Goal: Navigation & Orientation: Find specific page/section

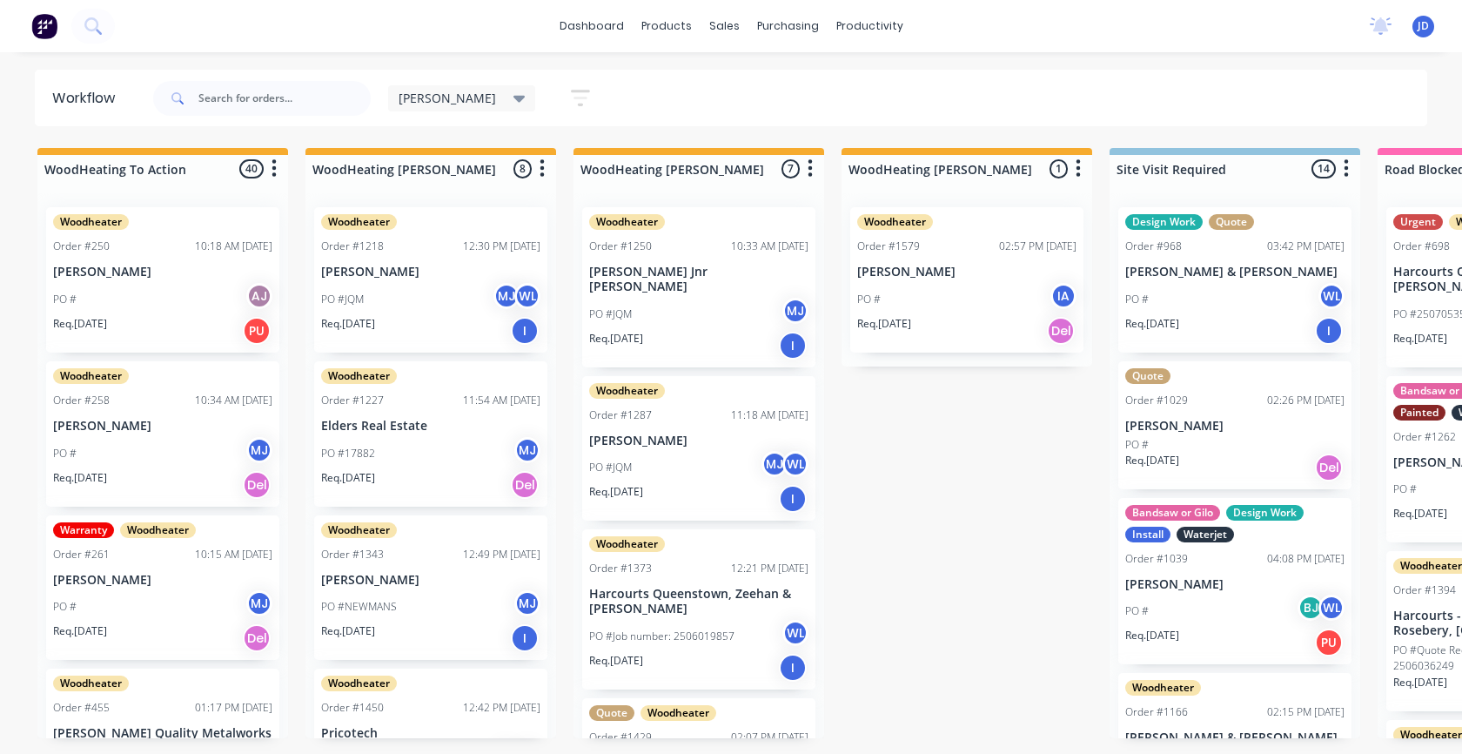
scroll to position [553, 0]
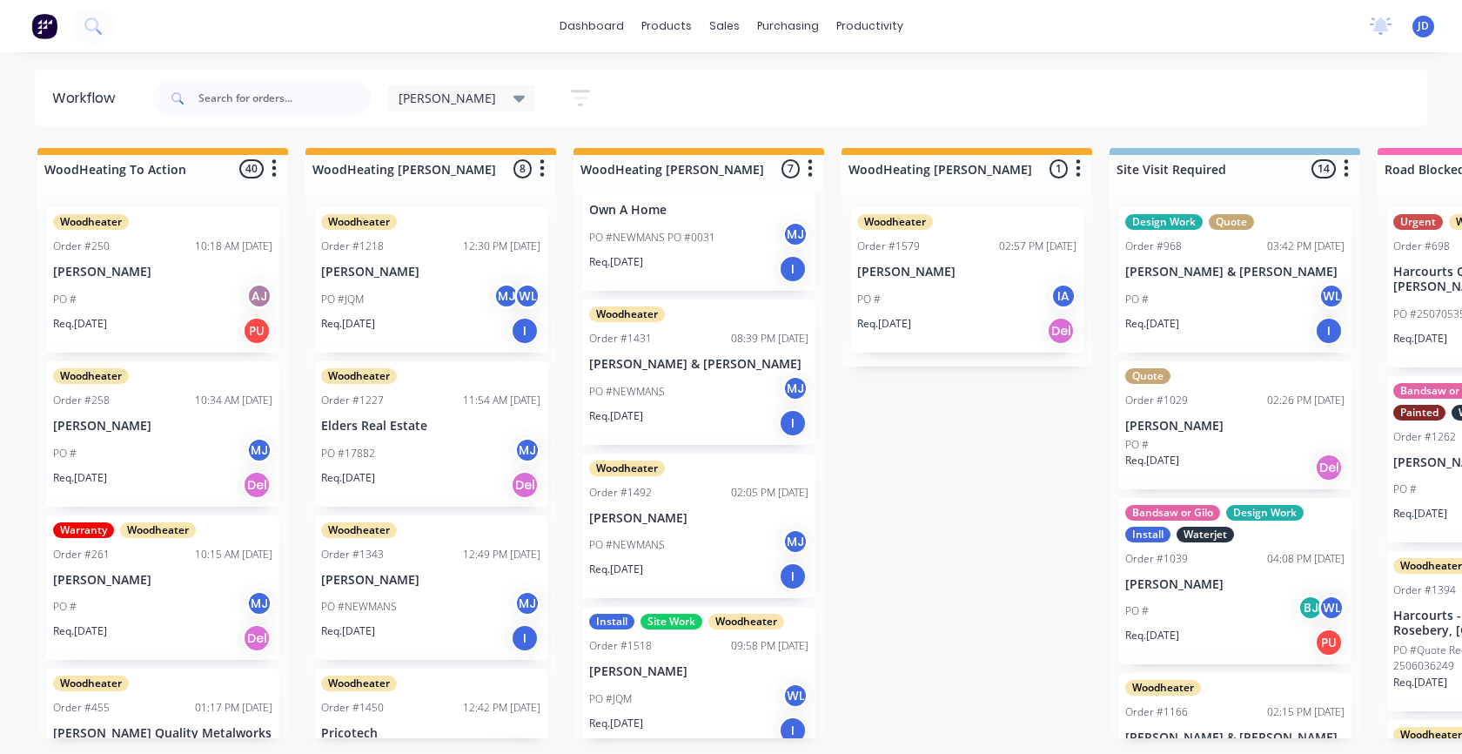
click at [634, 682] on div "PO #JQM WL" at bounding box center [698, 698] width 219 height 33
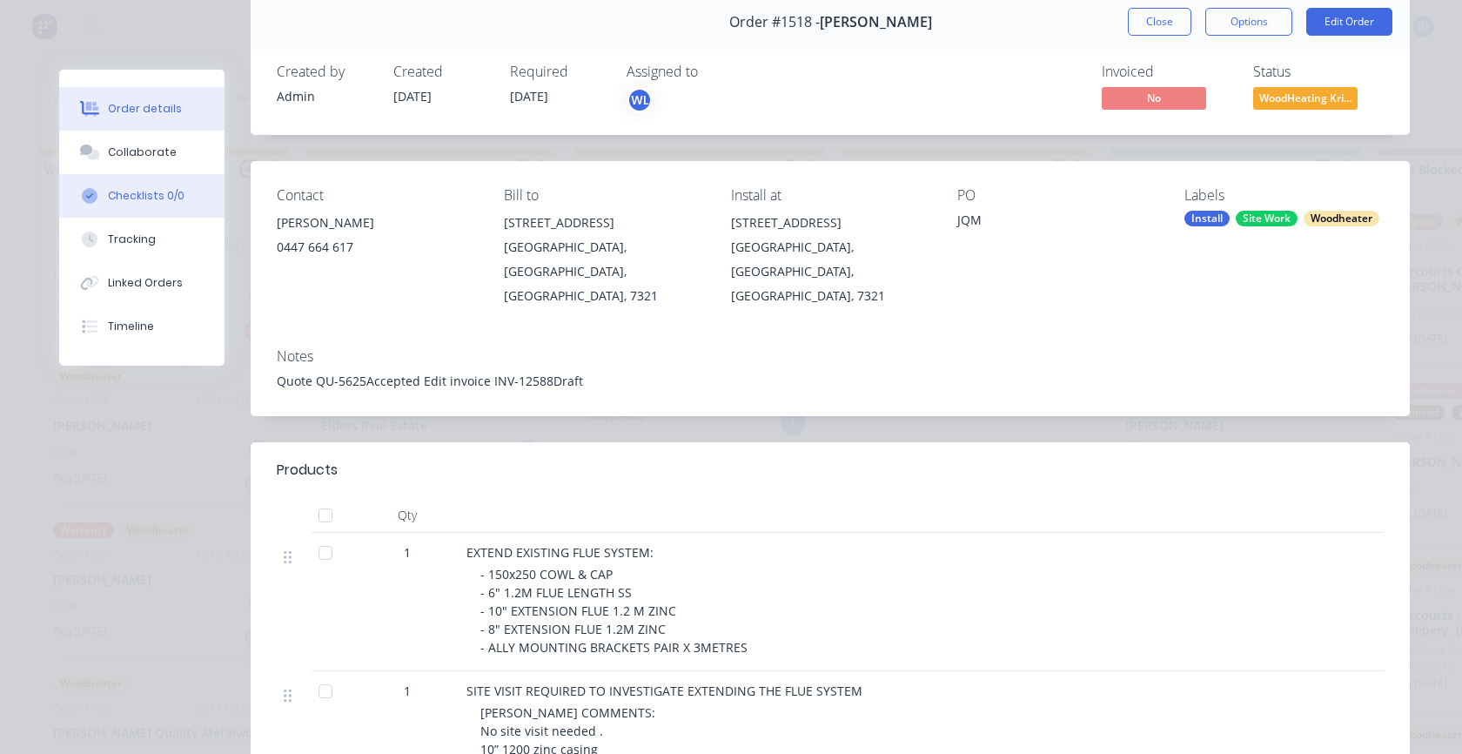
scroll to position [0, 0]
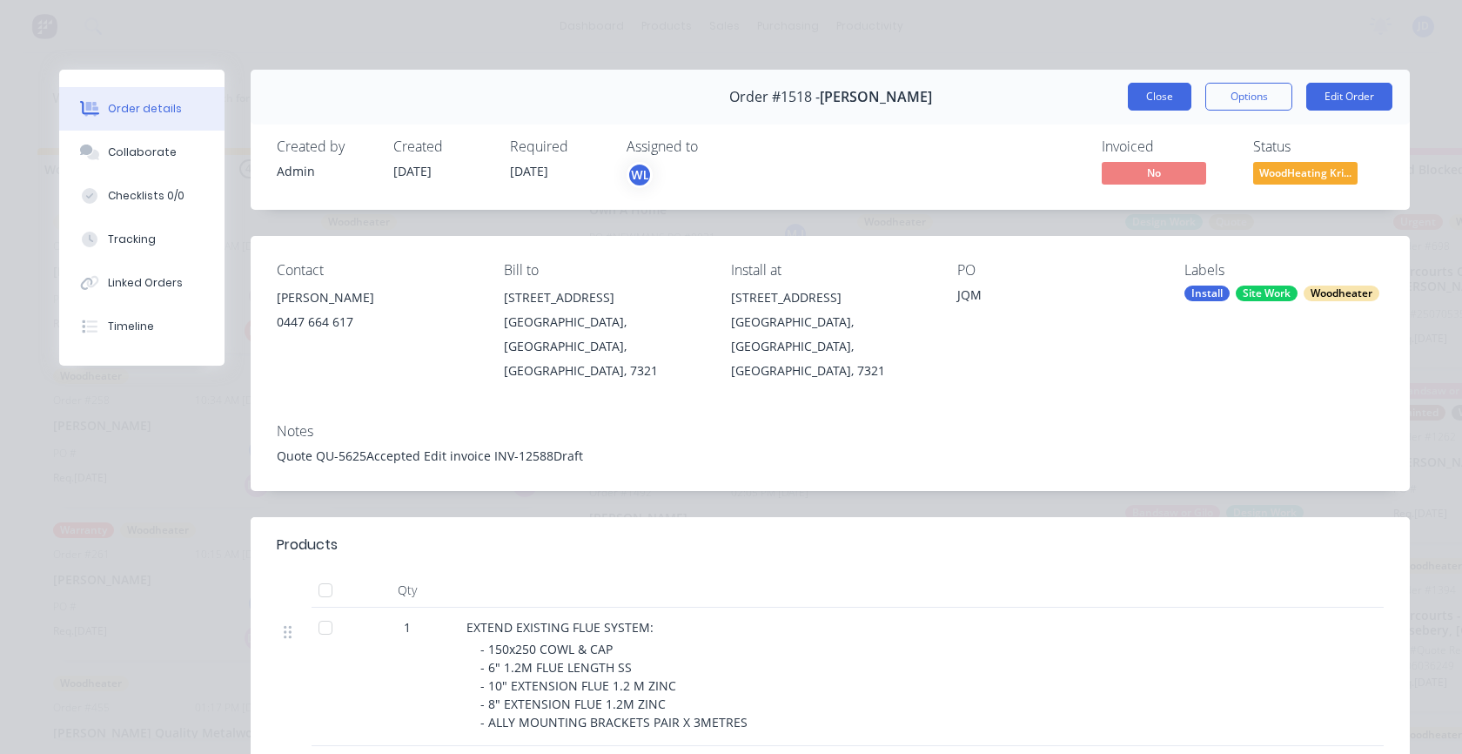
click at [1148, 101] on button "Close" at bounding box center [1160, 97] width 64 height 28
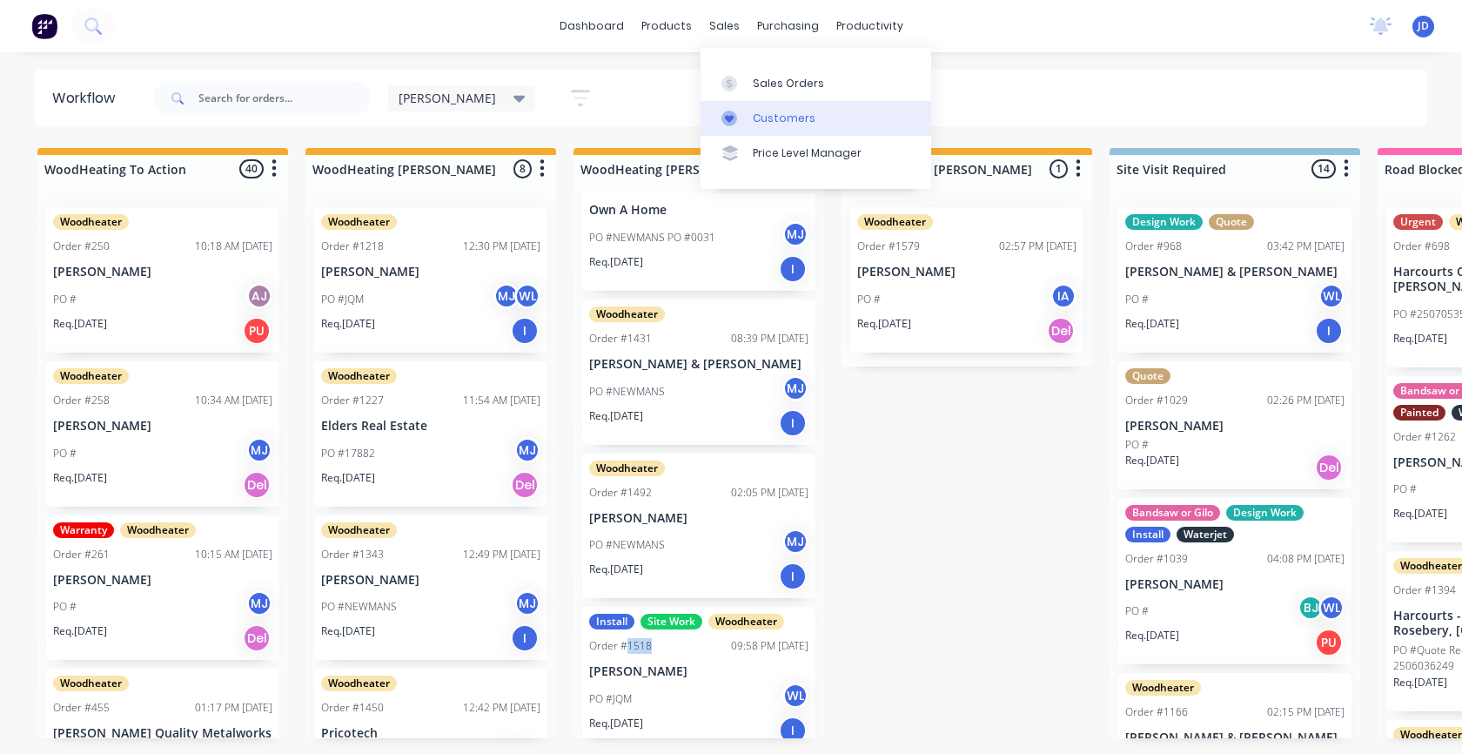
click at [763, 109] on link "Customers" at bounding box center [816, 118] width 231 height 35
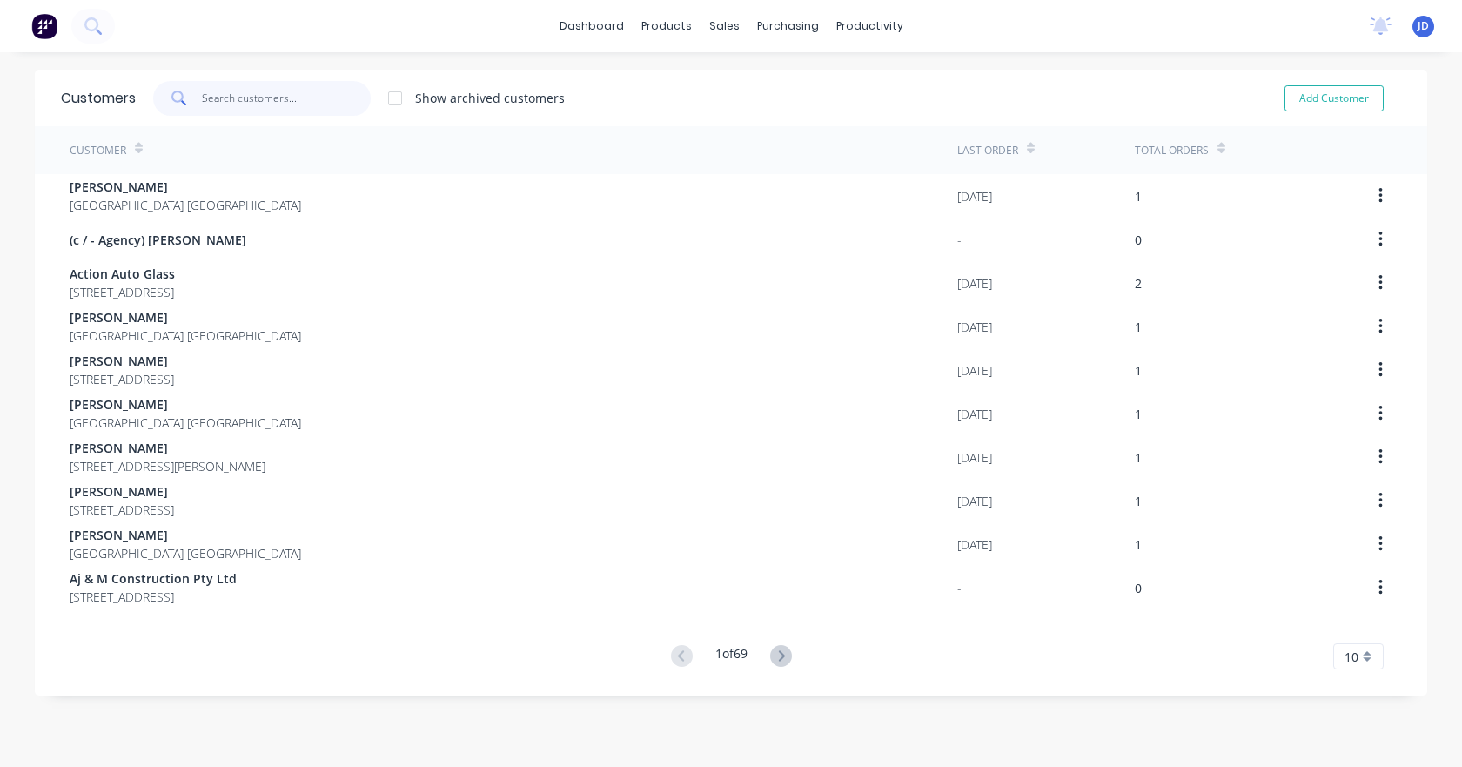
click at [256, 104] on input "text" at bounding box center [287, 98] width 170 height 35
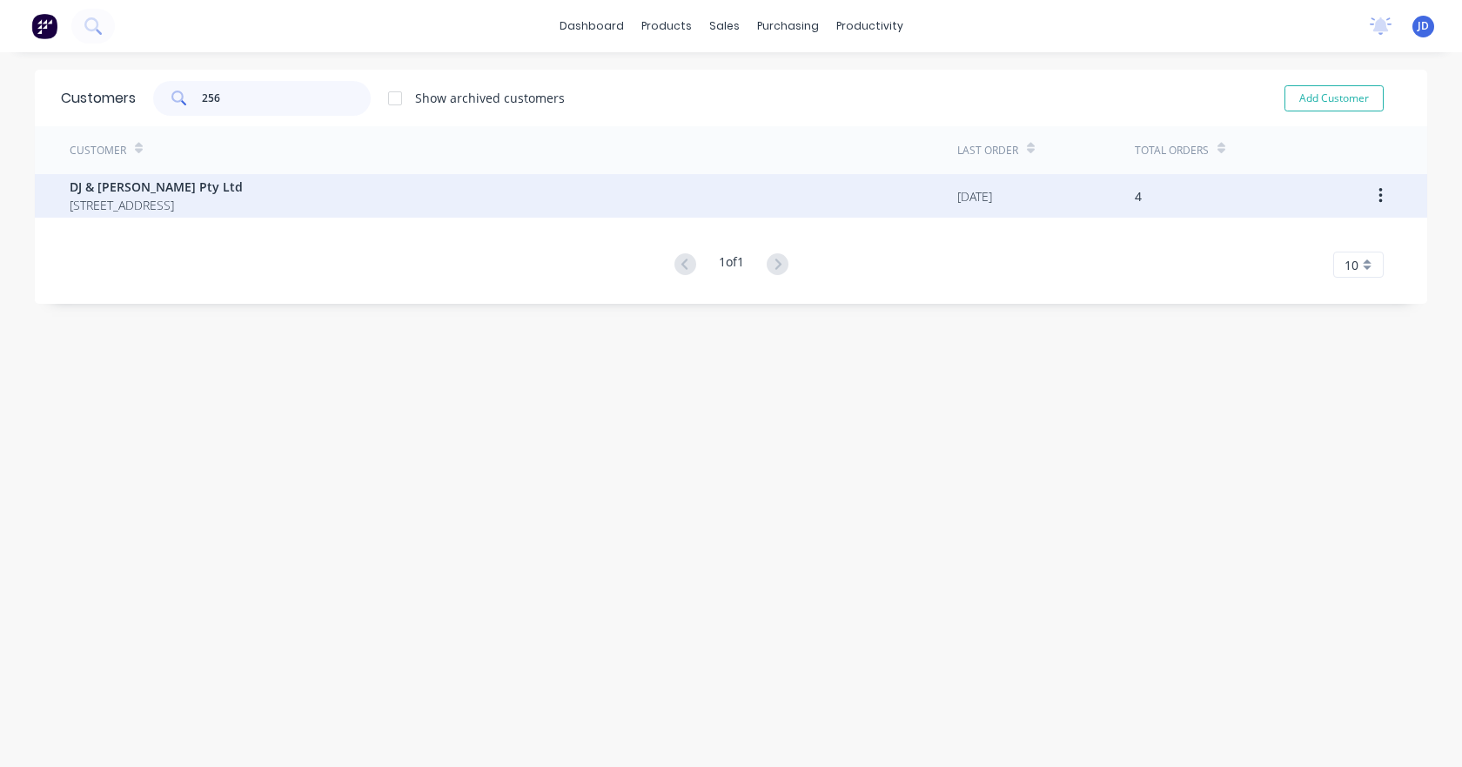
type input "256"
click at [217, 196] on span "[STREET_ADDRESS]" at bounding box center [156, 205] width 173 height 18
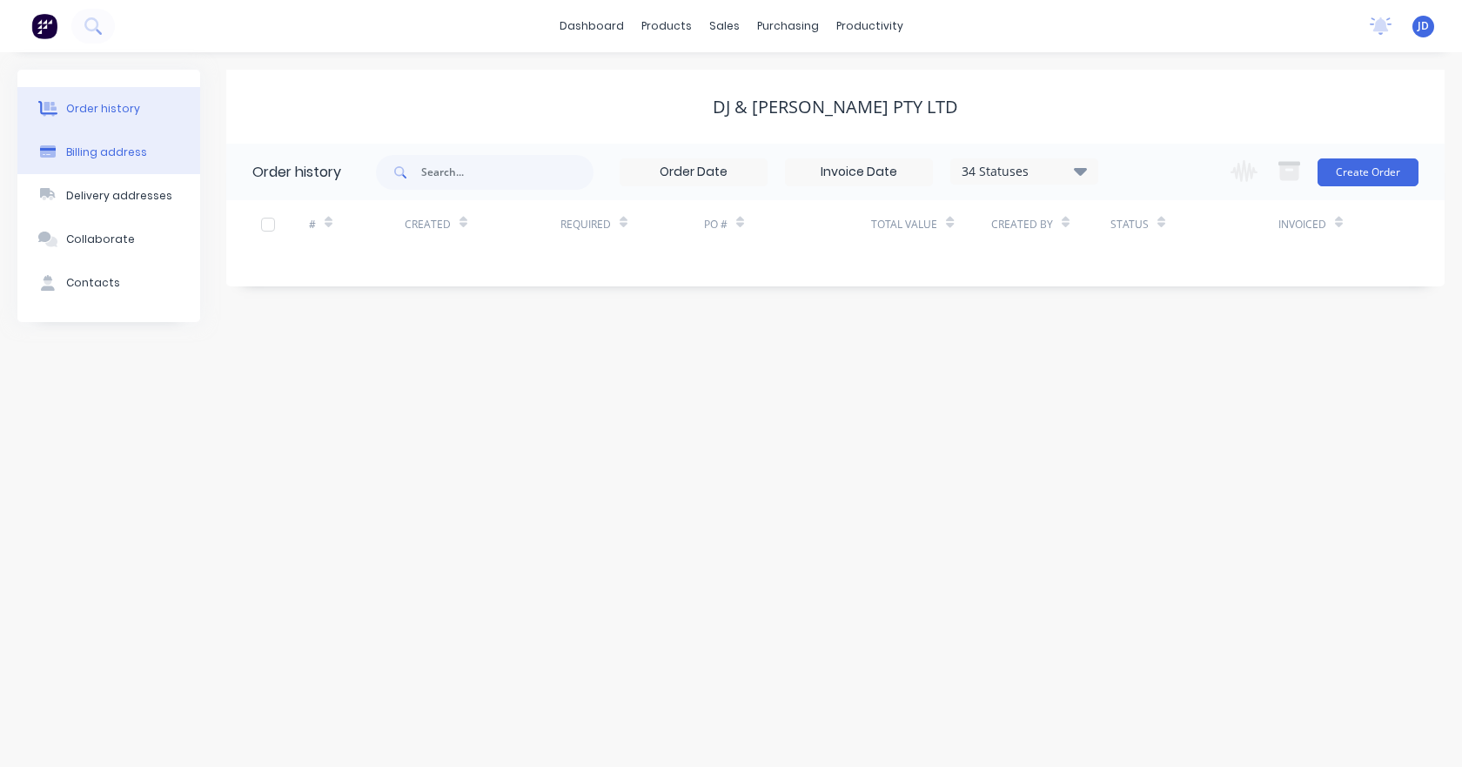
click at [137, 157] on div "Billing address" at bounding box center [106, 152] width 81 height 16
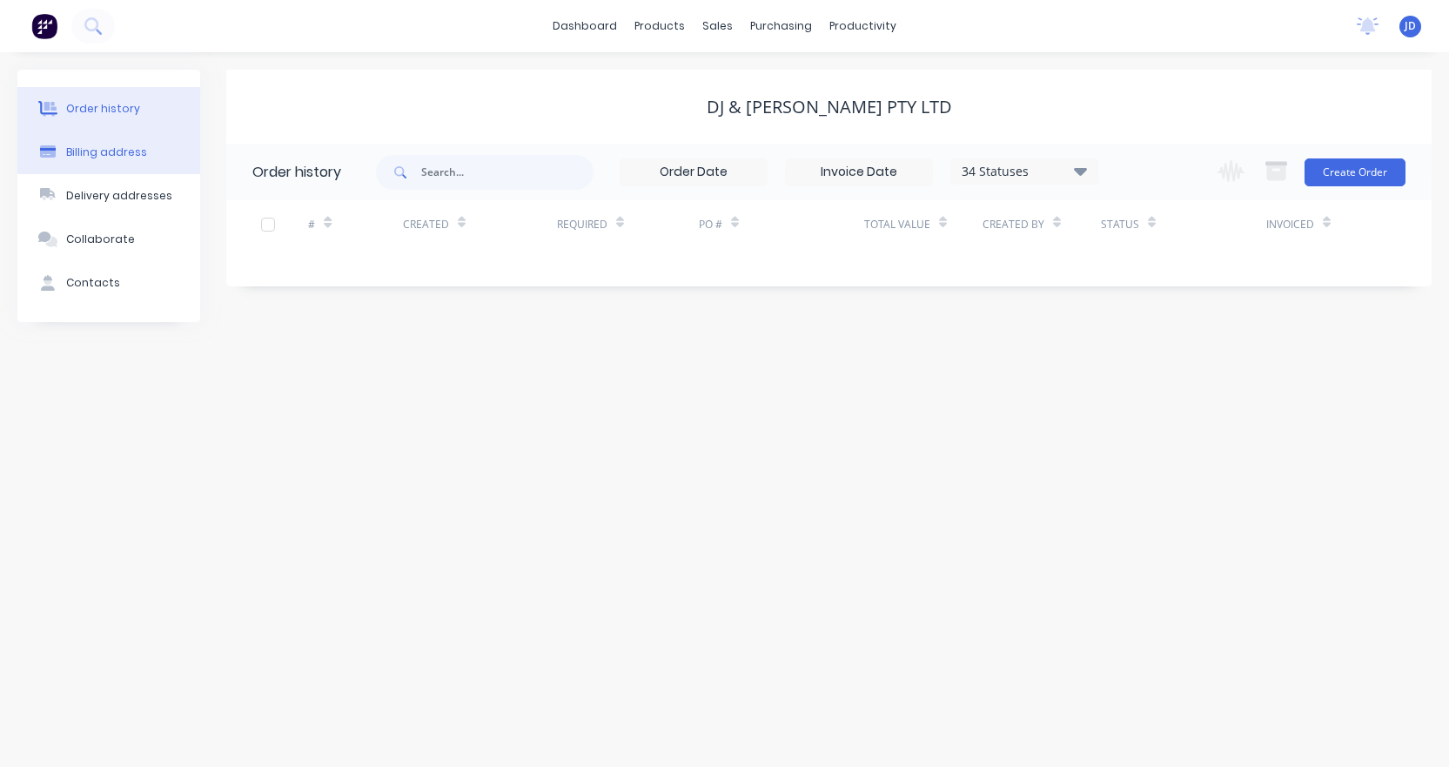
select select "AU"
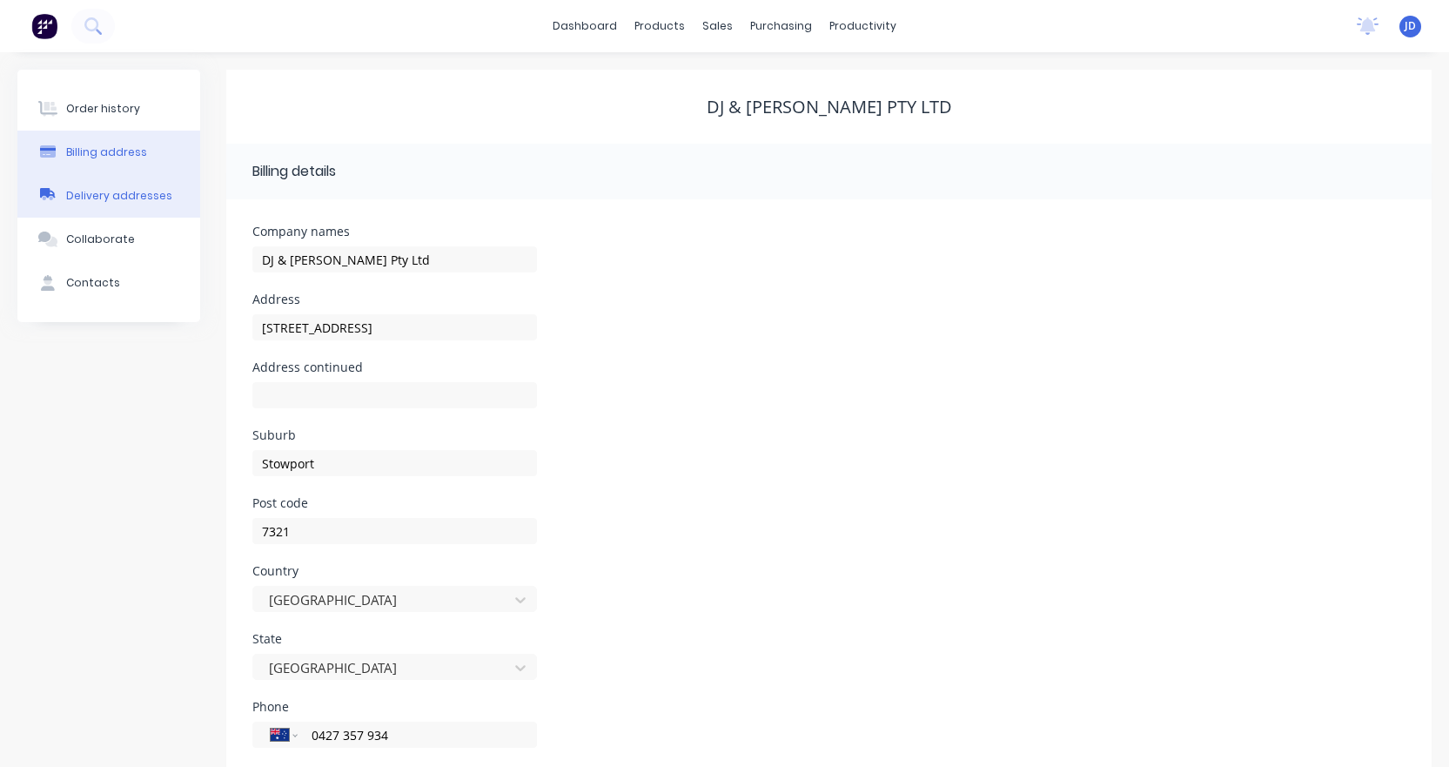
click at [133, 192] on div "Delivery addresses" at bounding box center [119, 196] width 106 height 16
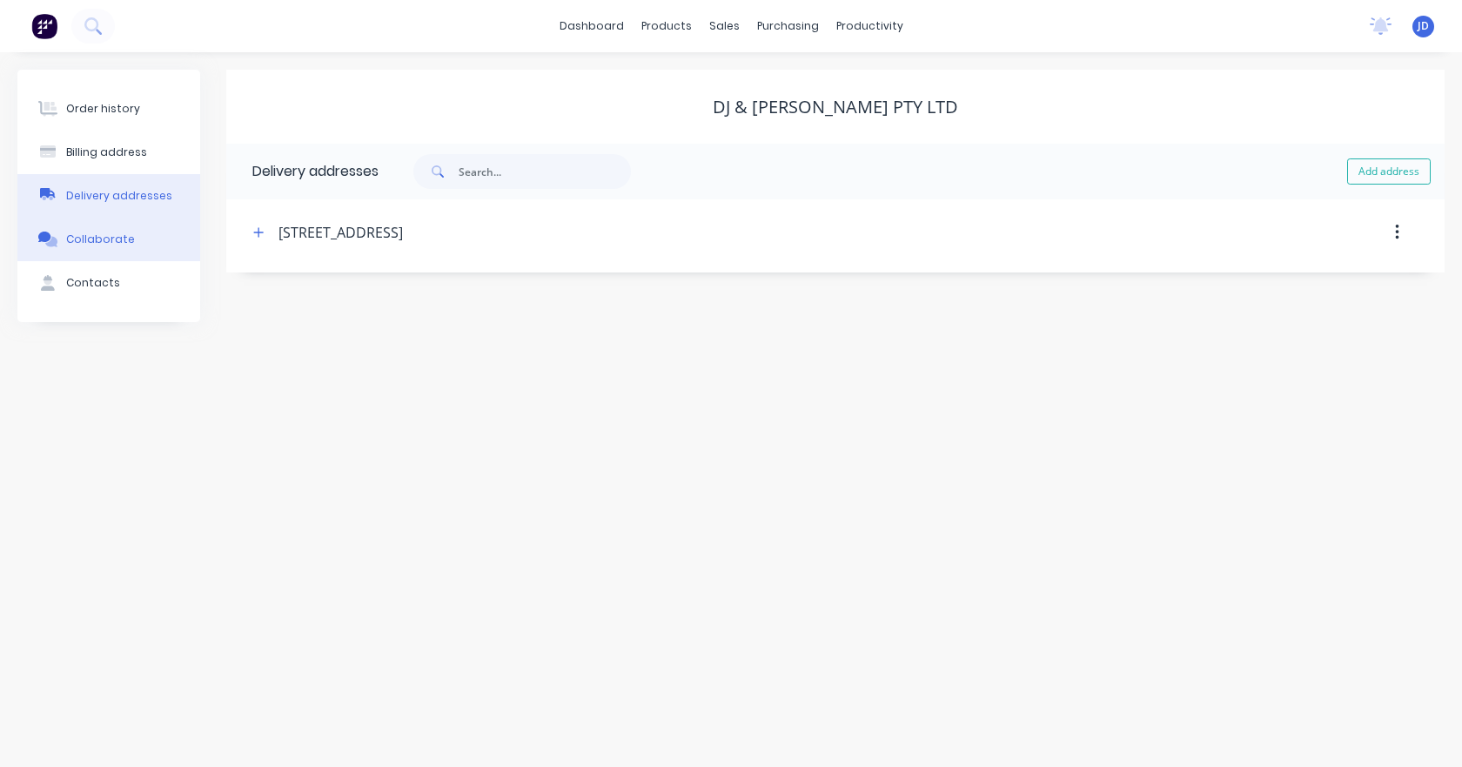
click at [123, 230] on button "Collaborate" at bounding box center [108, 240] width 183 height 44
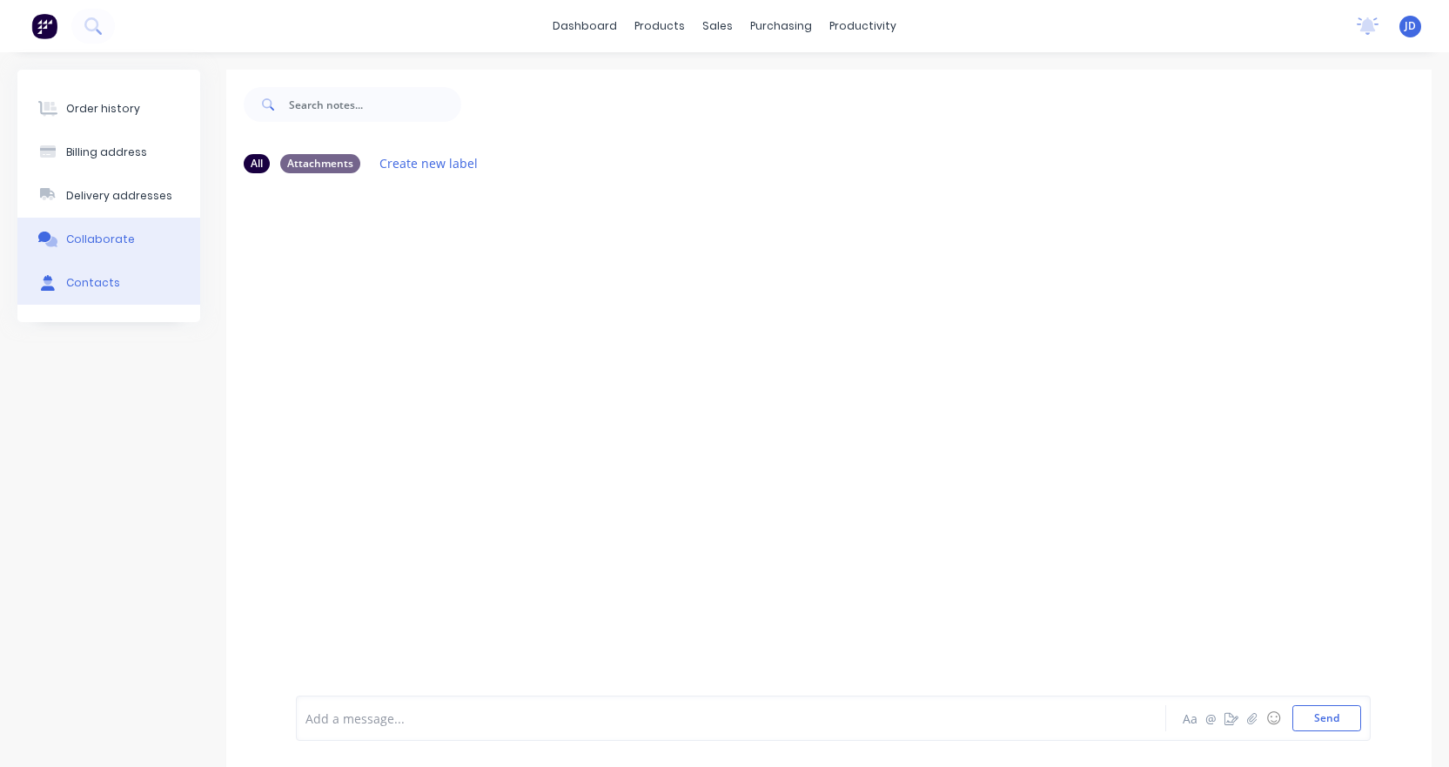
click at [103, 281] on div "Contacts" at bounding box center [93, 283] width 54 height 16
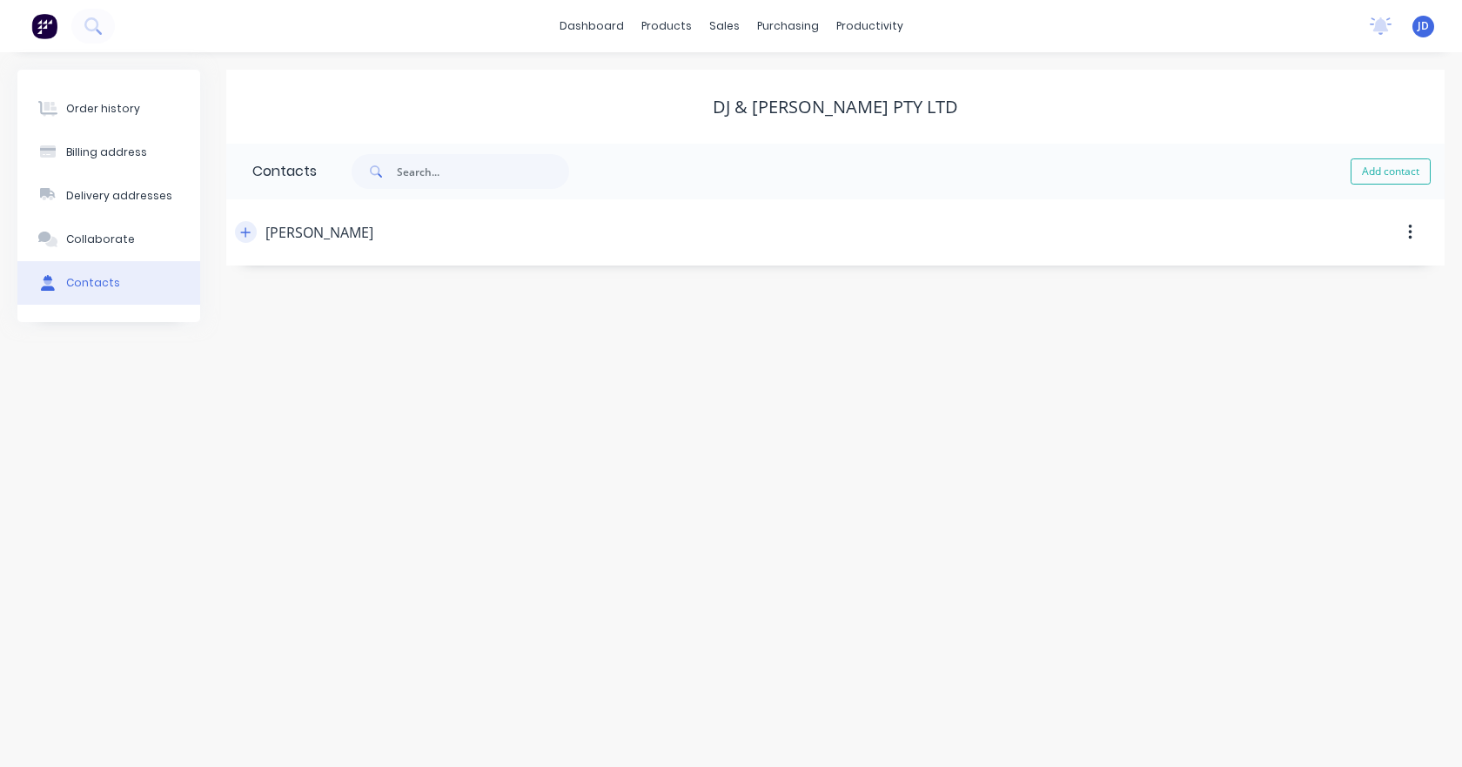
click at [251, 234] on icon "button" at bounding box center [245, 232] width 10 height 12
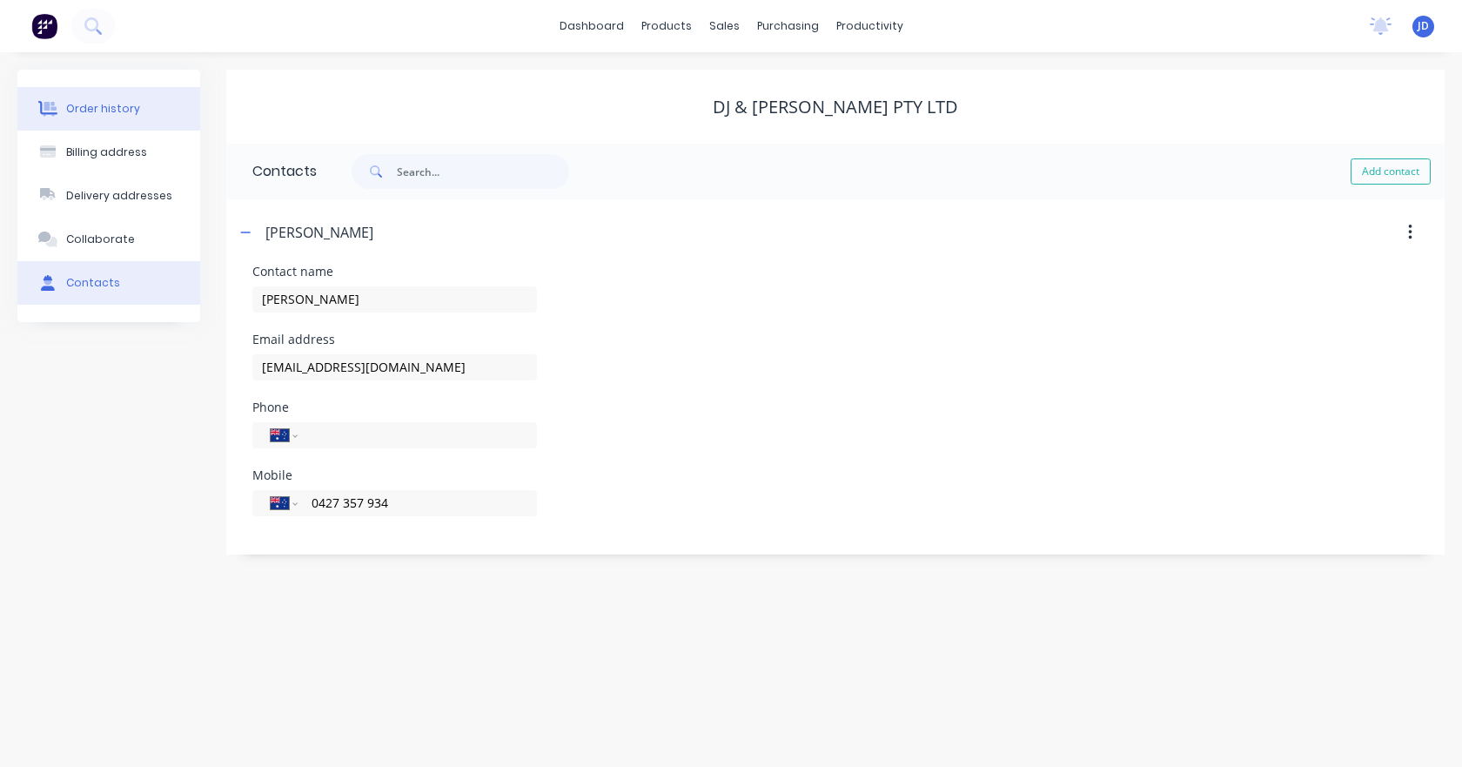
click at [105, 120] on button "Order history" at bounding box center [108, 109] width 183 height 44
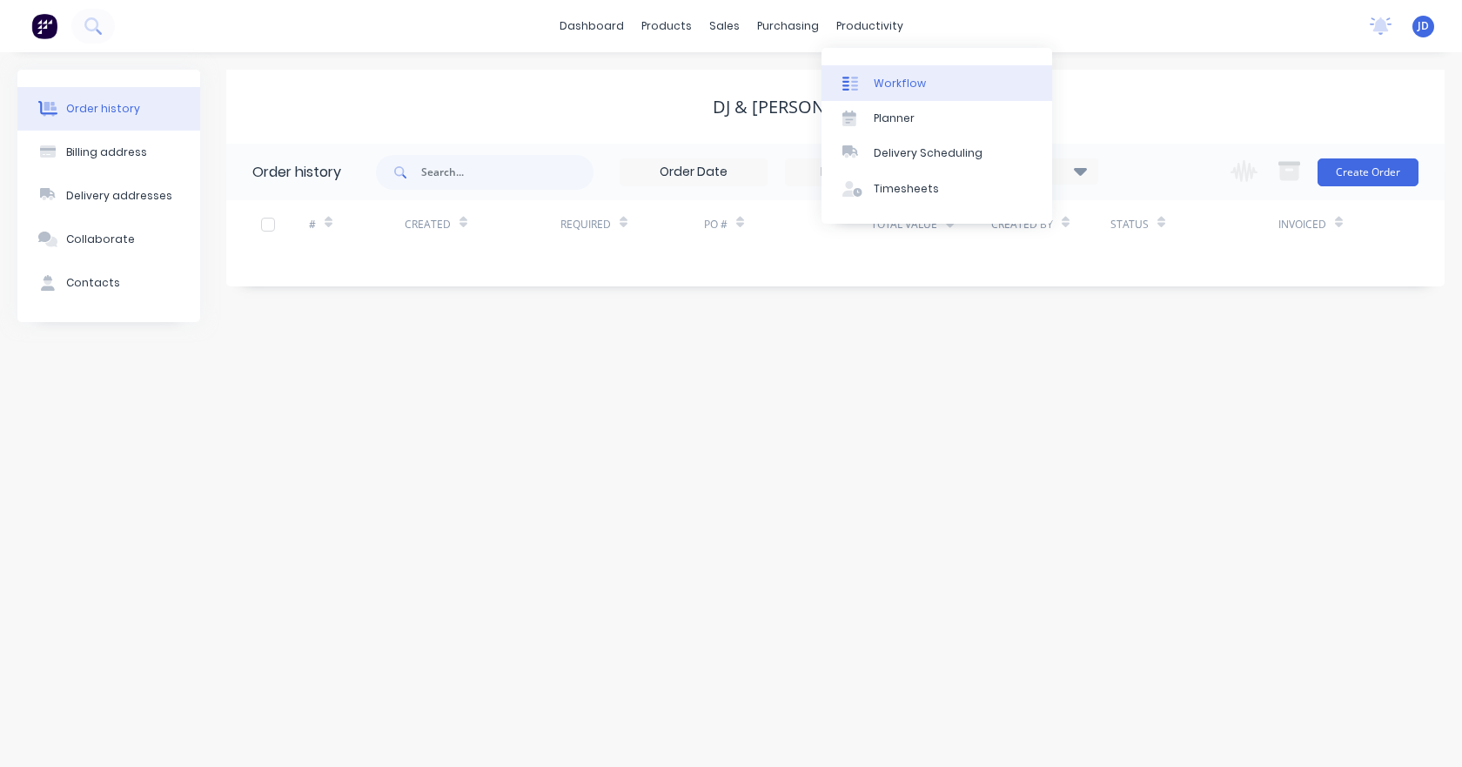
click at [870, 72] on link "Workflow" at bounding box center [937, 82] width 231 height 35
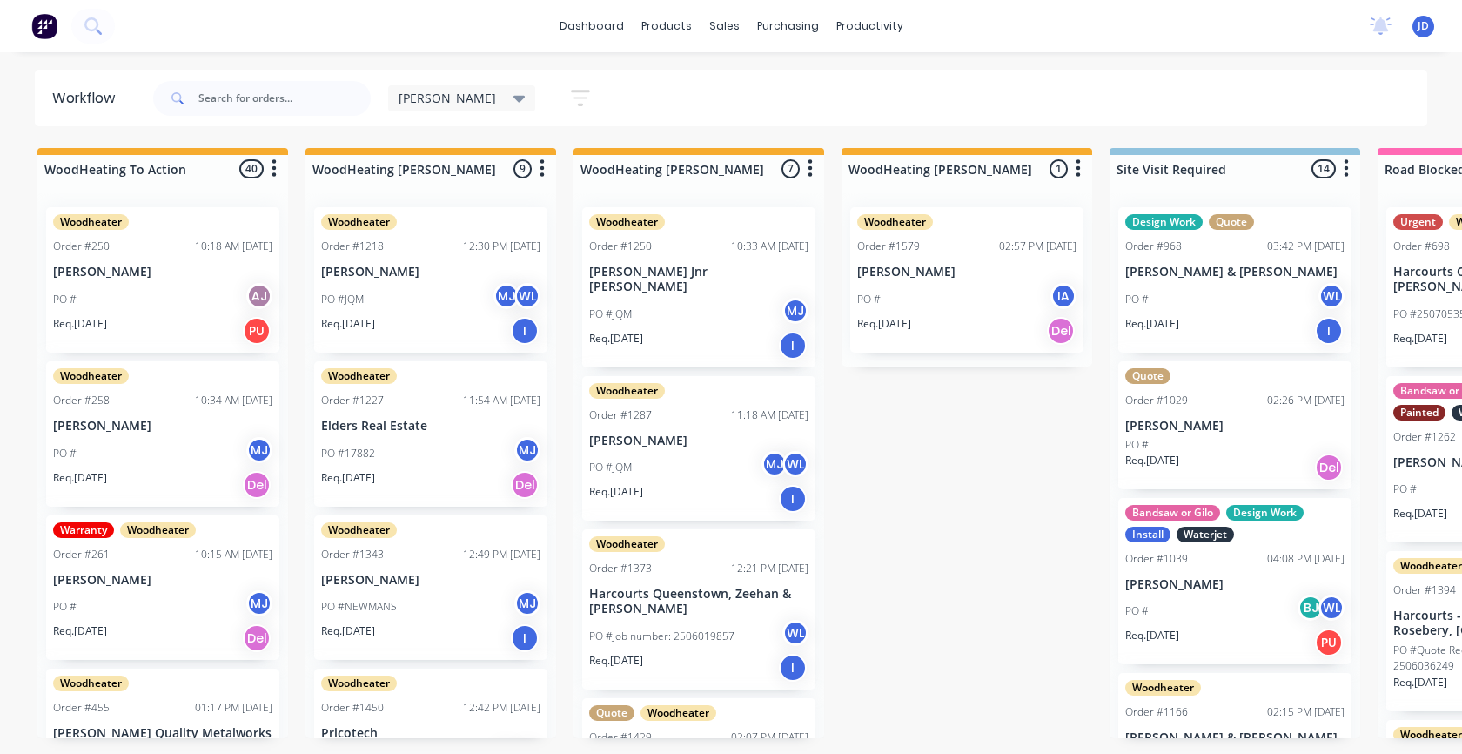
scroll to position [0, 1004]
